Goal: Transaction & Acquisition: Purchase product/service

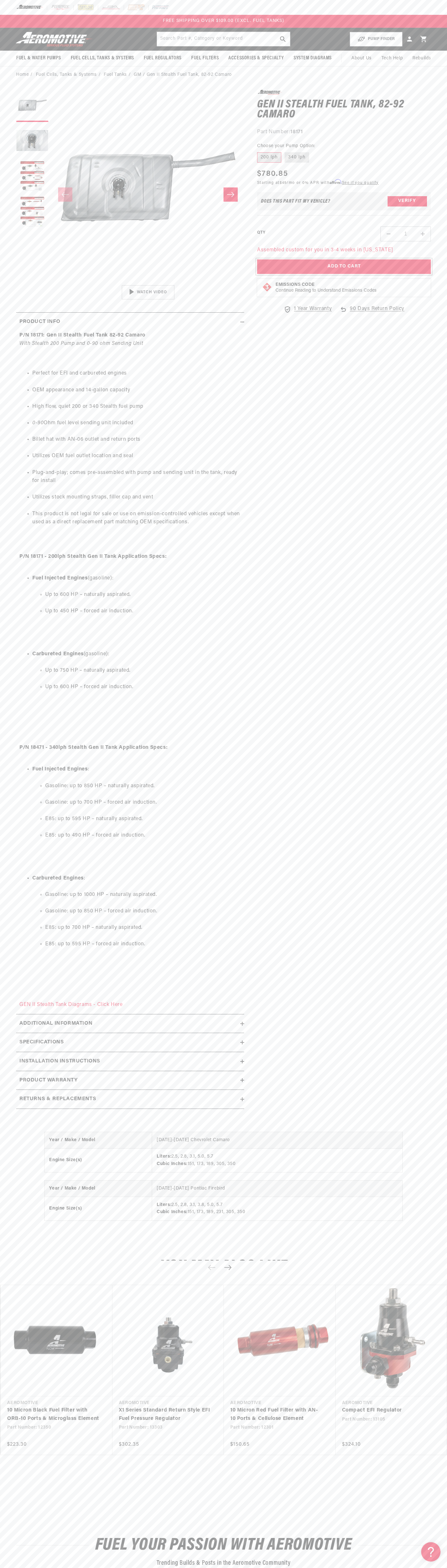
click at [343, 267] on button "Add to Cart" at bounding box center [343, 267] width 174 height 15
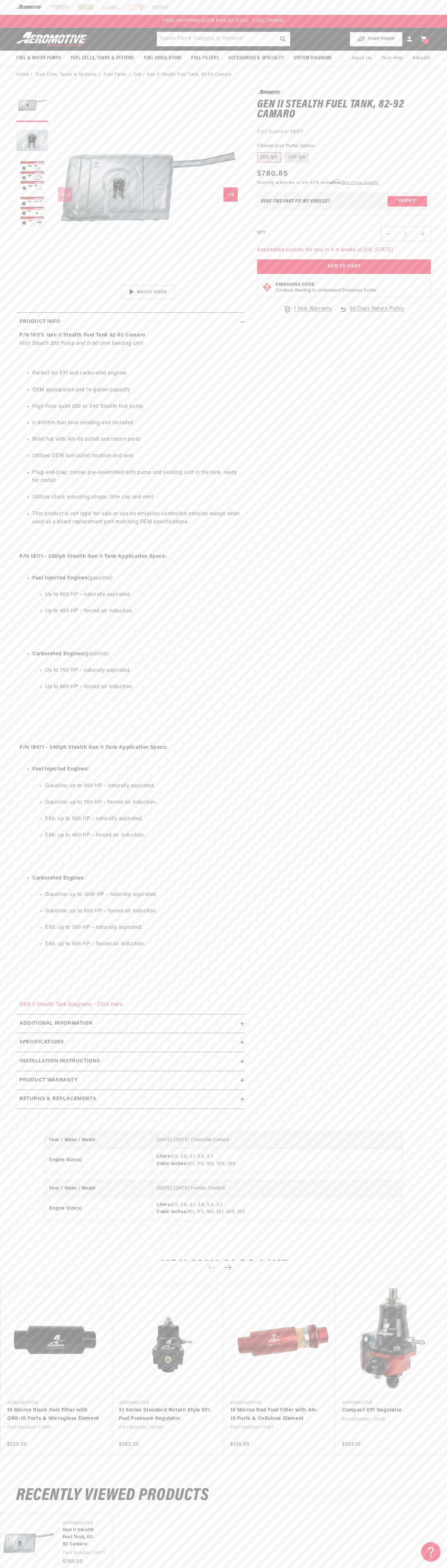
click at [294, 29] on header "Fuel & Water Pumps Back In-Tank In-Line Fuel Pumps" at bounding box center [224, 40] width 447 height 23
click at [430, 1519] on ul "Vendor Aeromotive Gen II Stealth Fuel Tank, 82-92 Camaro Part Number: 18171 Reg…" at bounding box center [224, 1543] width 447 height 60
click at [45, 1563] on html "Skip to content Your cart Product image Product Total Quantity Gen II Stealth F…" at bounding box center [224, 784] width 447 height 1568
click at [18, 748] on div "P/N 18171: Gen II Stealth Fuel Tank 82-92 Camaro With Stealth 200 Pump and 0-90…" at bounding box center [130, 670] width 228 height 678
